Goal: Transaction & Acquisition: Purchase product/service

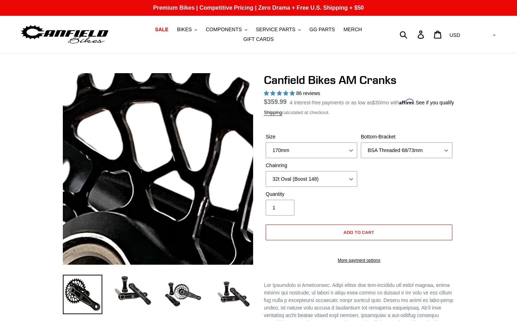
select select "150mm - pre-order ETA 9/30/25"
select select "BSA Threaded 68/73mm"
select select "32t Oval (Boost 148)"
select select "with-pictures"
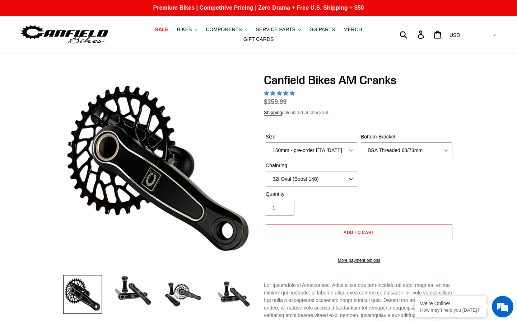
select select "highest-rating"
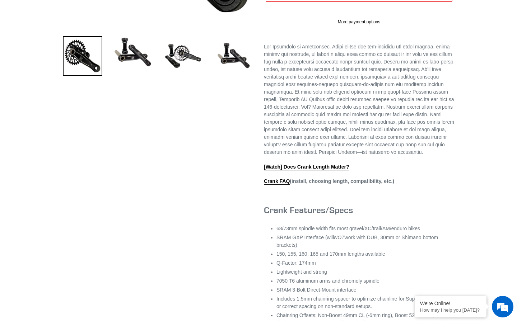
scroll to position [163, 0]
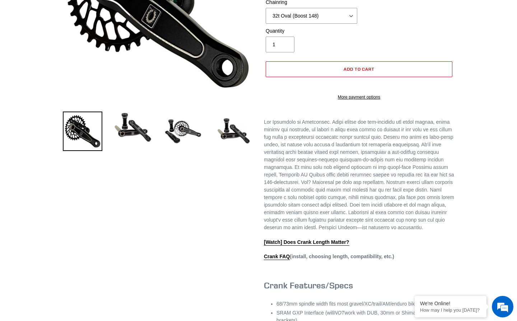
click at [329, 77] on button "Add to cart" at bounding box center [358, 69] width 187 height 16
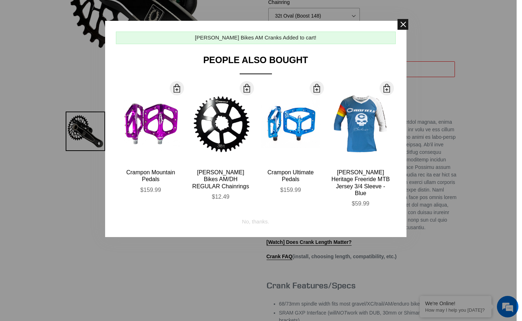
click at [405, 26] on span at bounding box center [402, 24] width 11 height 11
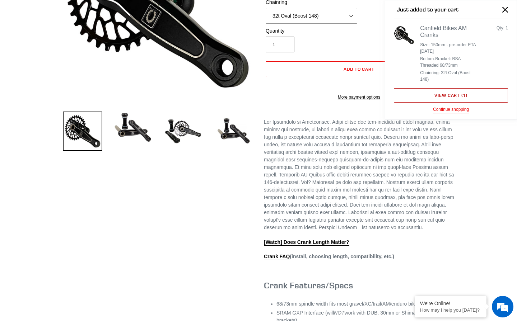
click at [419, 90] on link "View cart ( 1 )" at bounding box center [451, 95] width 114 height 14
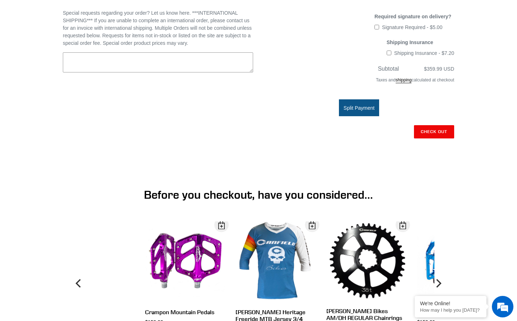
scroll to position [260, 0]
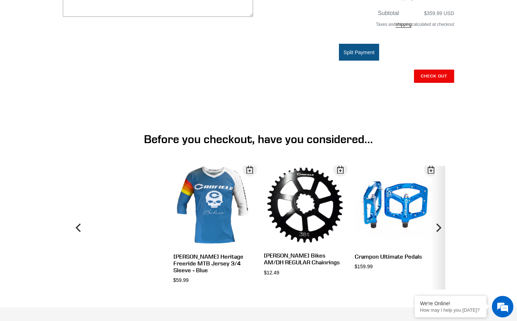
click at [438, 208] on icon "Next" at bounding box center [437, 227] width 9 height 74
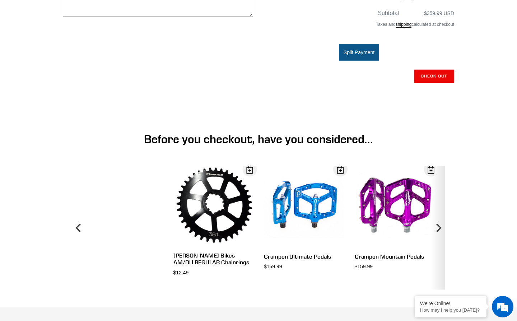
click at [438, 208] on icon "Next" at bounding box center [437, 227] width 9 height 74
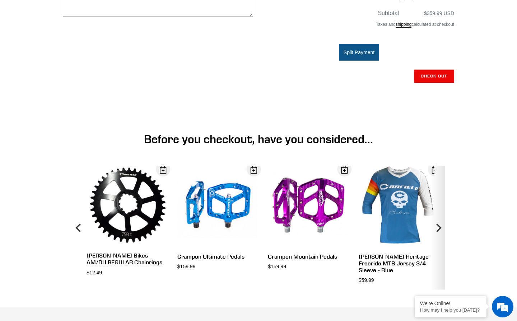
click at [438, 208] on icon "Next" at bounding box center [437, 227] width 9 height 74
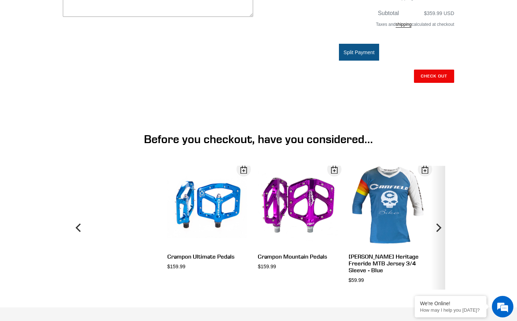
click at [438, 208] on icon "Next" at bounding box center [437, 227] width 9 height 74
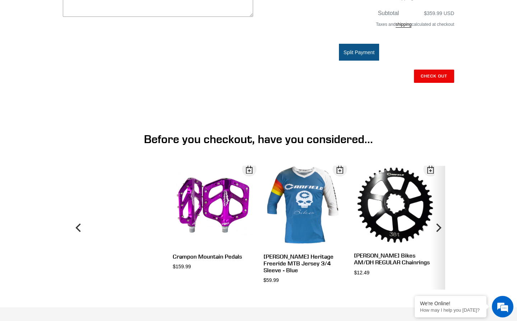
click at [438, 208] on icon "Next" at bounding box center [437, 227] width 9 height 74
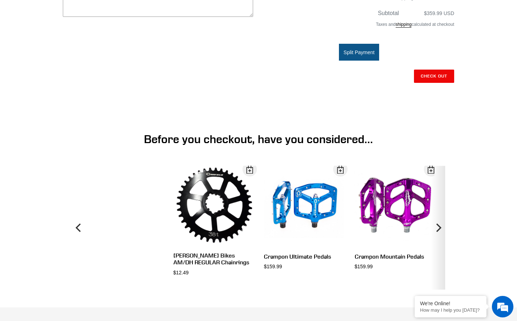
click at [438, 208] on icon "Next" at bounding box center [437, 227] width 9 height 74
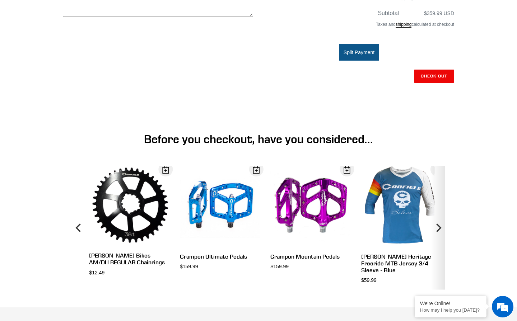
click at [438, 208] on icon "Next" at bounding box center [437, 227] width 9 height 74
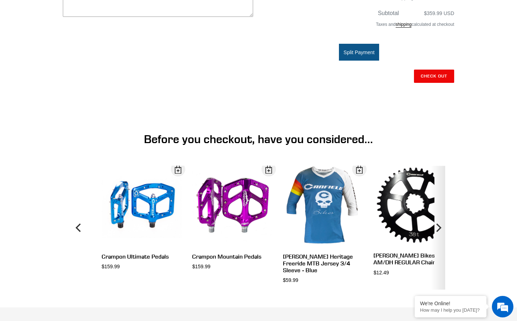
click at [438, 208] on icon "Next" at bounding box center [437, 227] width 9 height 74
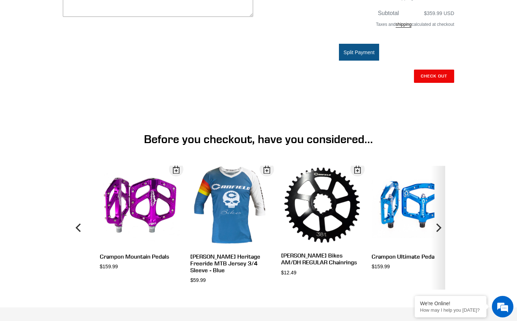
click at [438, 208] on icon "Next" at bounding box center [437, 227] width 9 height 74
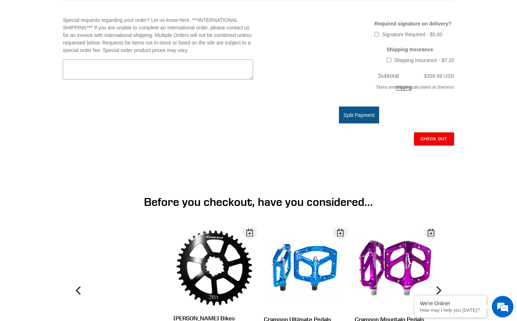
scroll to position [159, 0]
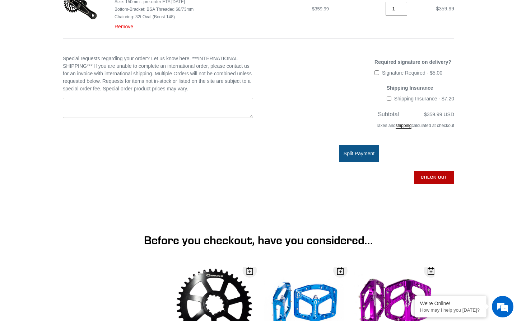
click at [437, 175] on input "Check out" at bounding box center [434, 177] width 40 height 13
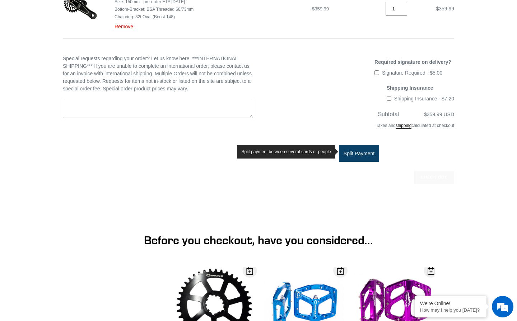
scroll to position [0, 0]
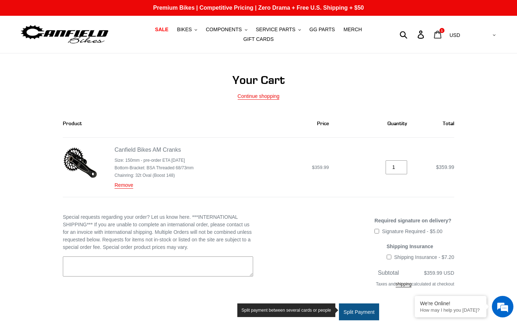
click at [441, 38] on icon at bounding box center [438, 34] width 8 height 8
click at [122, 186] on link "Remove" at bounding box center [123, 185] width 19 height 6
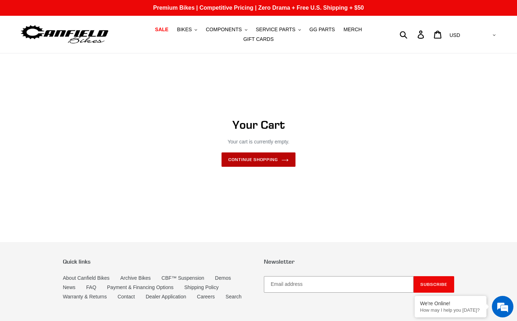
click at [244, 165] on link "Continue shopping" at bounding box center [258, 159] width 74 height 14
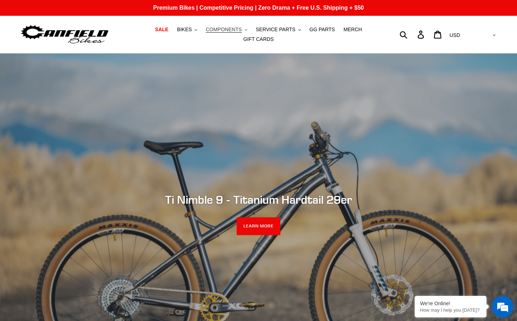
click at [229, 31] on span "COMPONENTS" at bounding box center [224, 30] width 36 height 6
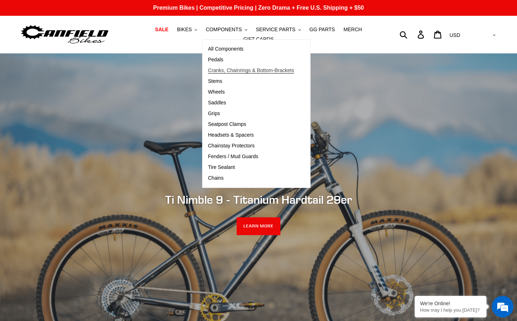
click at [222, 71] on span "Cranks, Chainrings & Bottom-Brackets" at bounding box center [251, 70] width 86 height 6
